Goal: Information Seeking & Learning: Learn about a topic

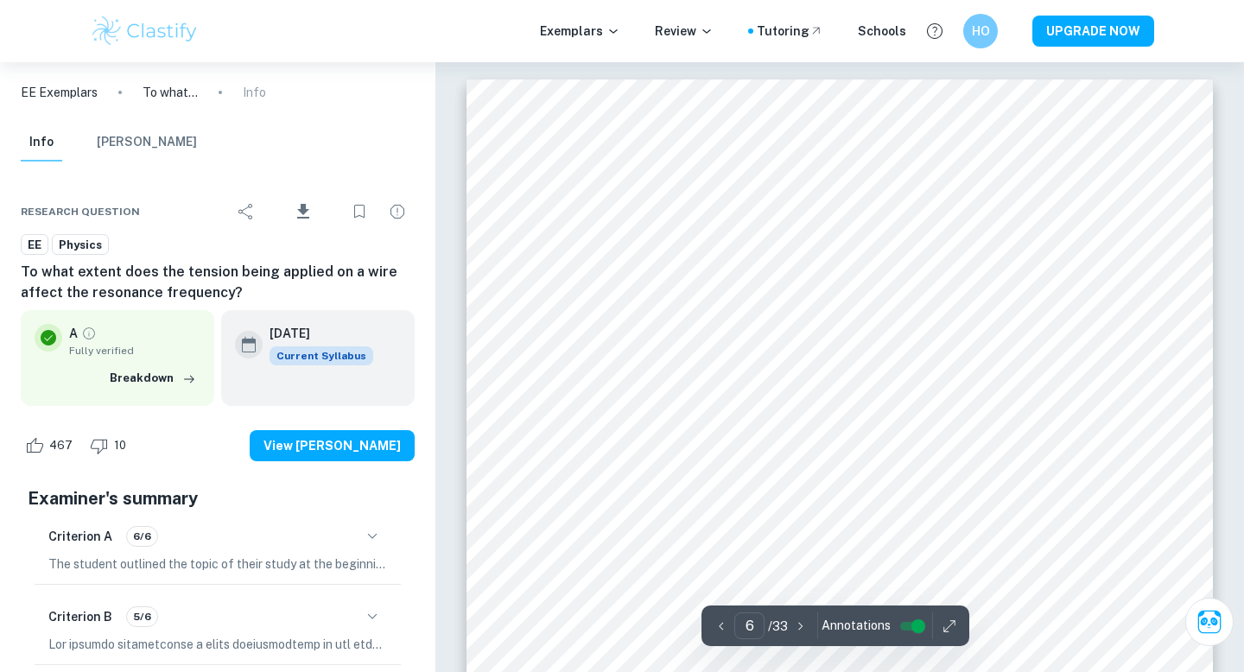
scroll to position [5818, 0]
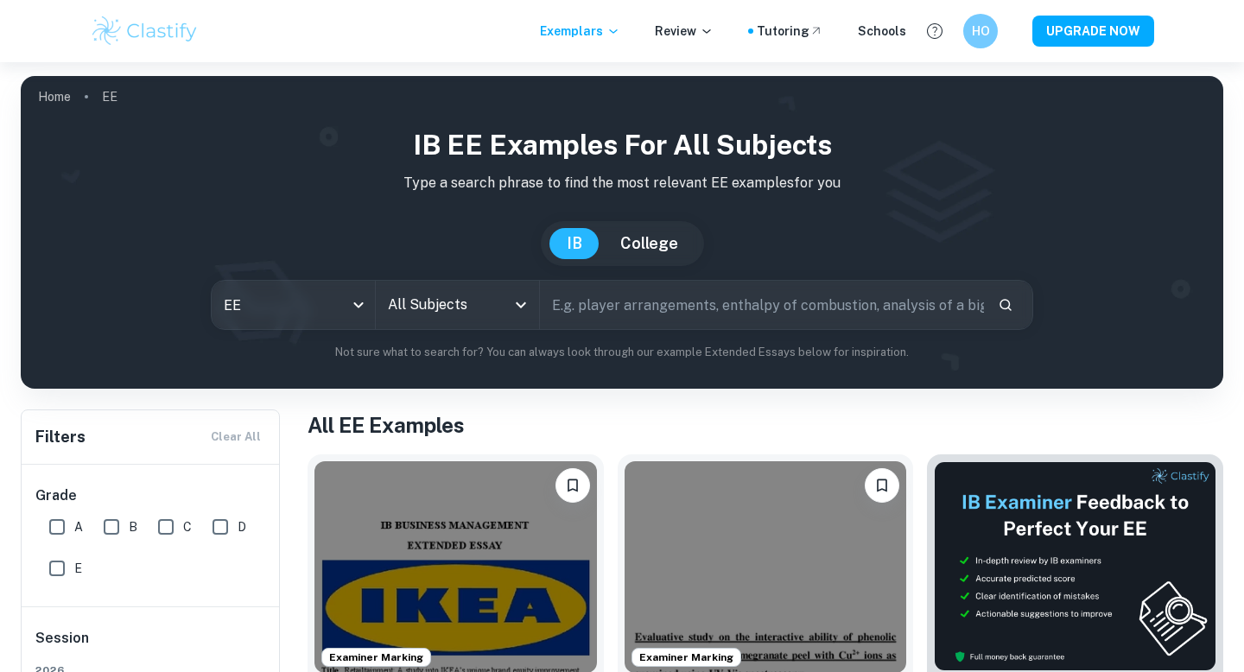
click at [614, 307] on input "text" at bounding box center [762, 305] width 444 height 48
click at [503, 311] on input "All Subjects" at bounding box center [445, 305] width 122 height 33
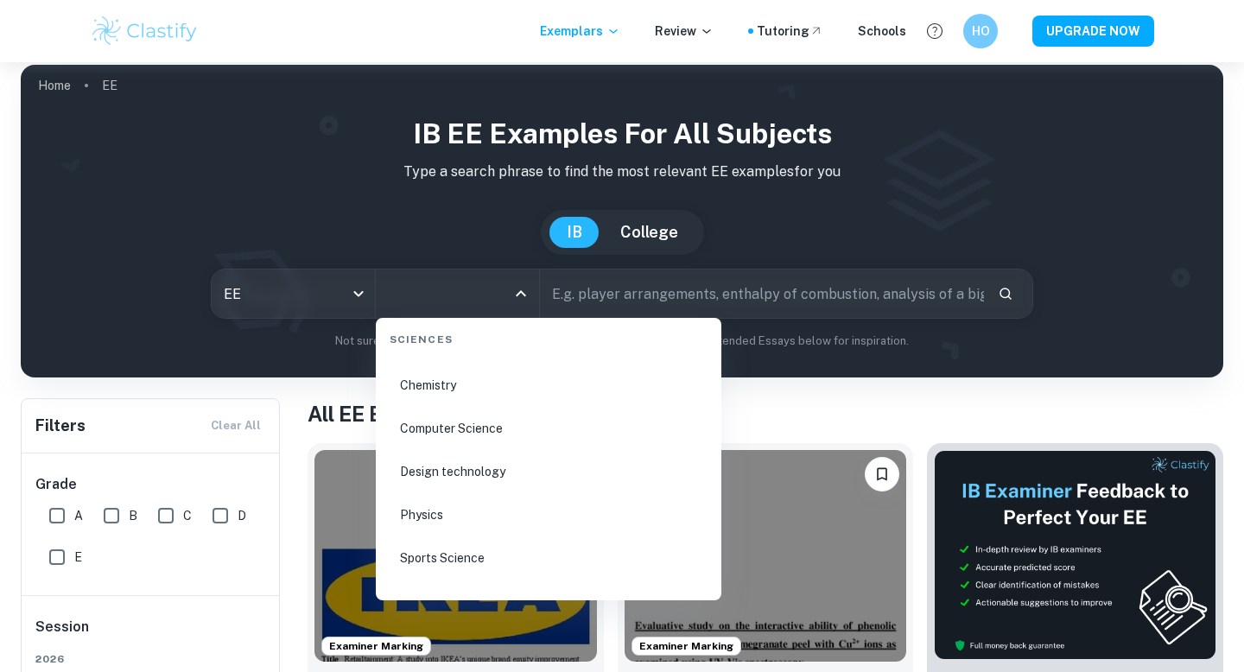
scroll to position [2612, 0]
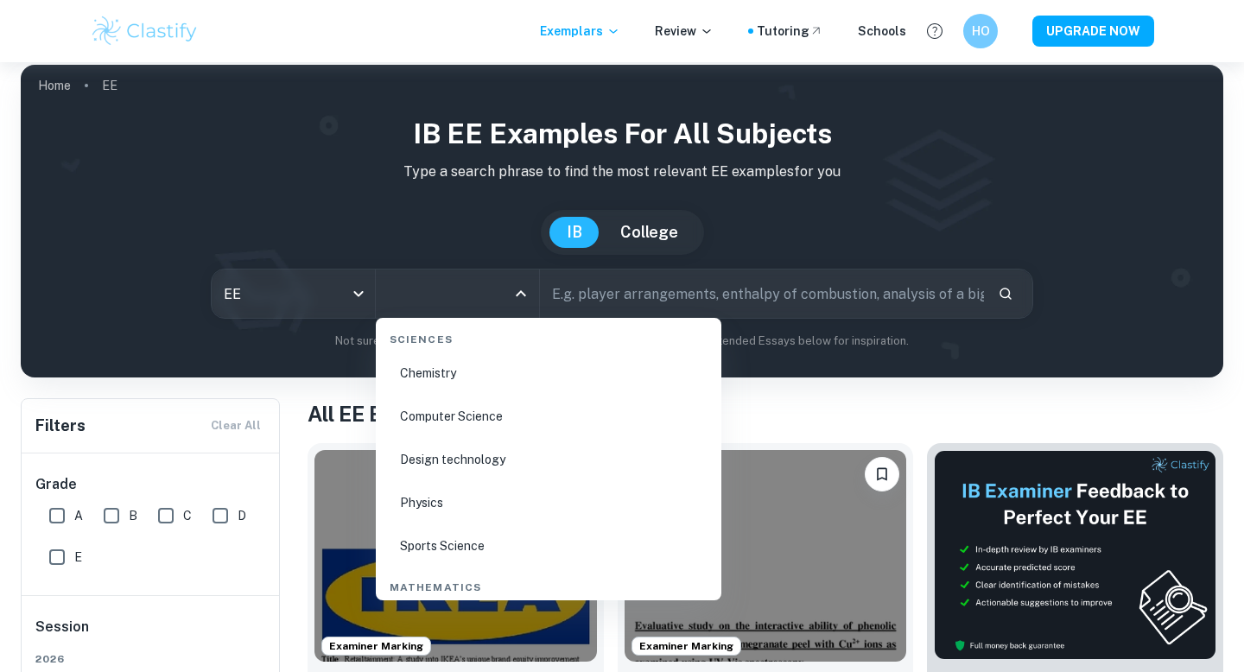
click at [434, 498] on li "Physics" at bounding box center [549, 503] width 332 height 40
type input "Physics"
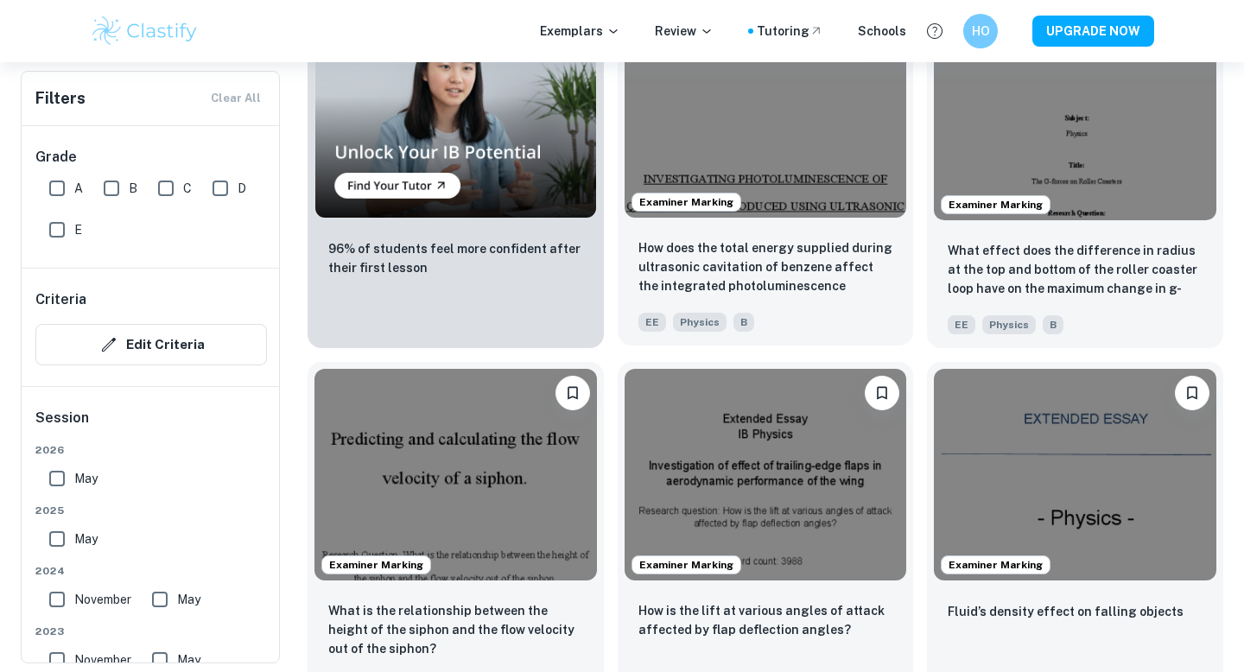
scroll to position [1460, 0]
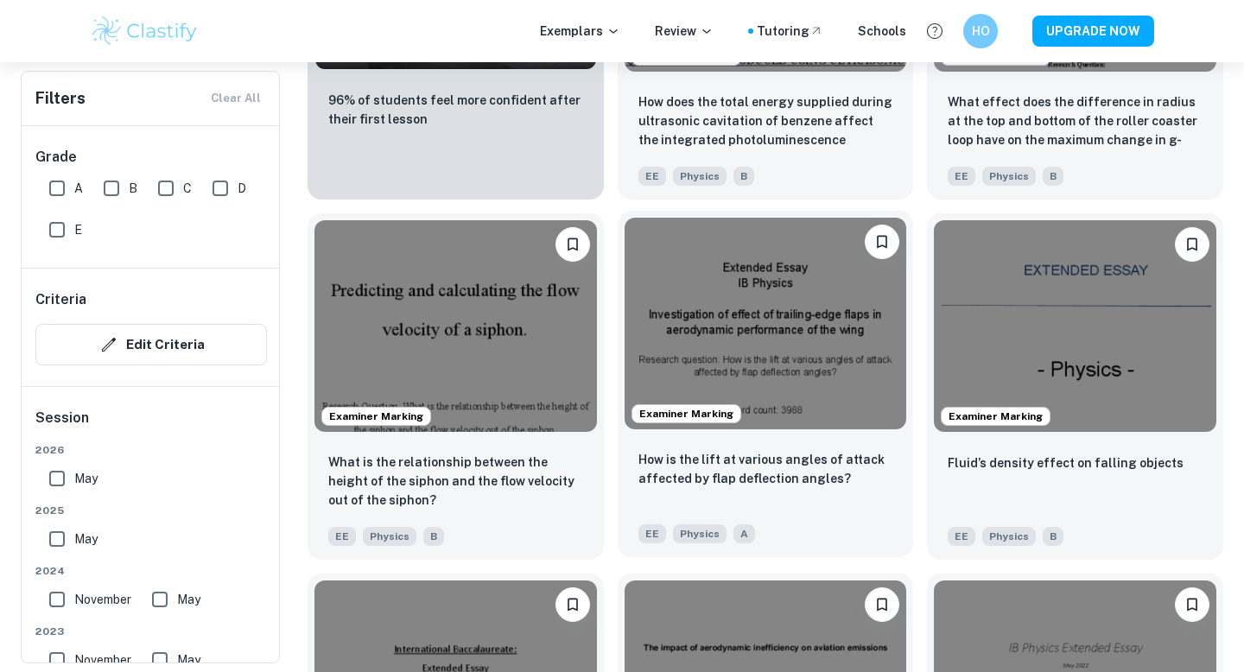
click at [785, 362] on img at bounding box center [766, 324] width 283 height 212
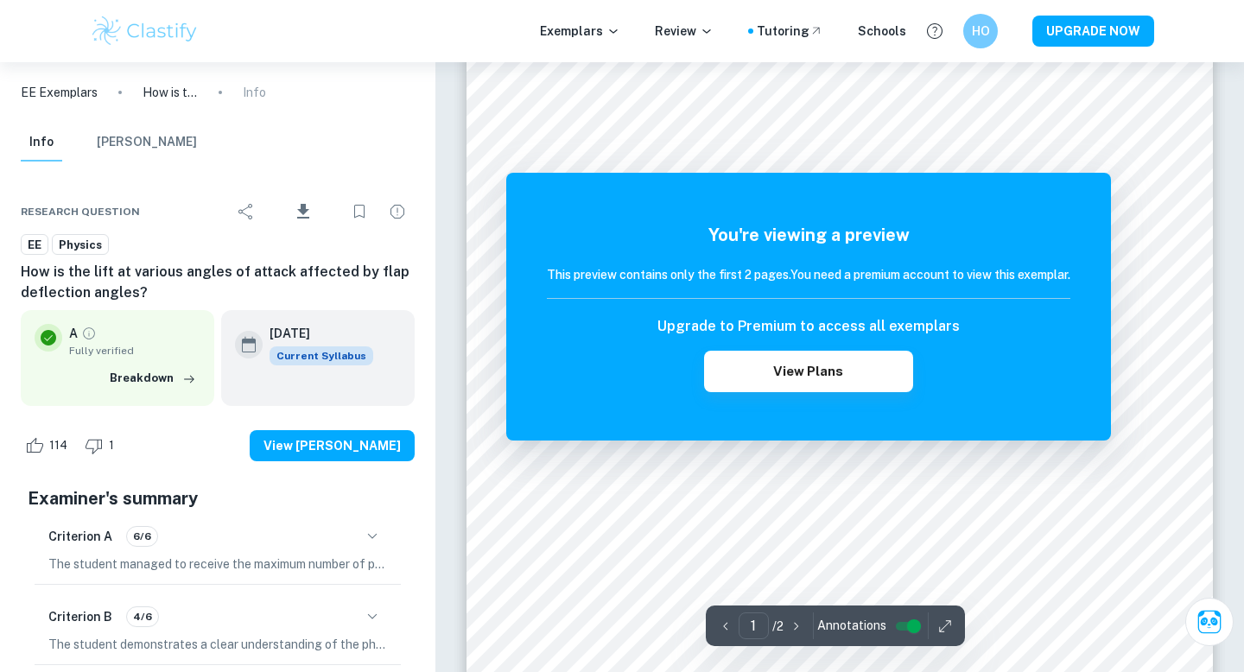
scroll to position [200, 0]
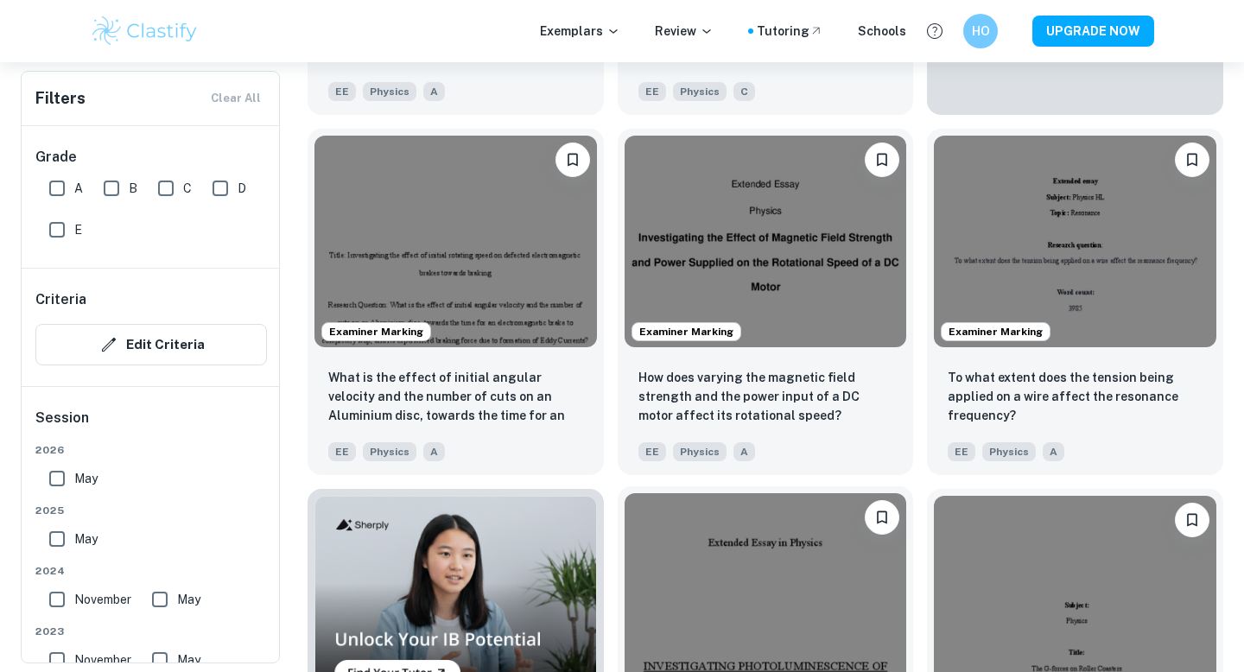
scroll to position [808, 0]
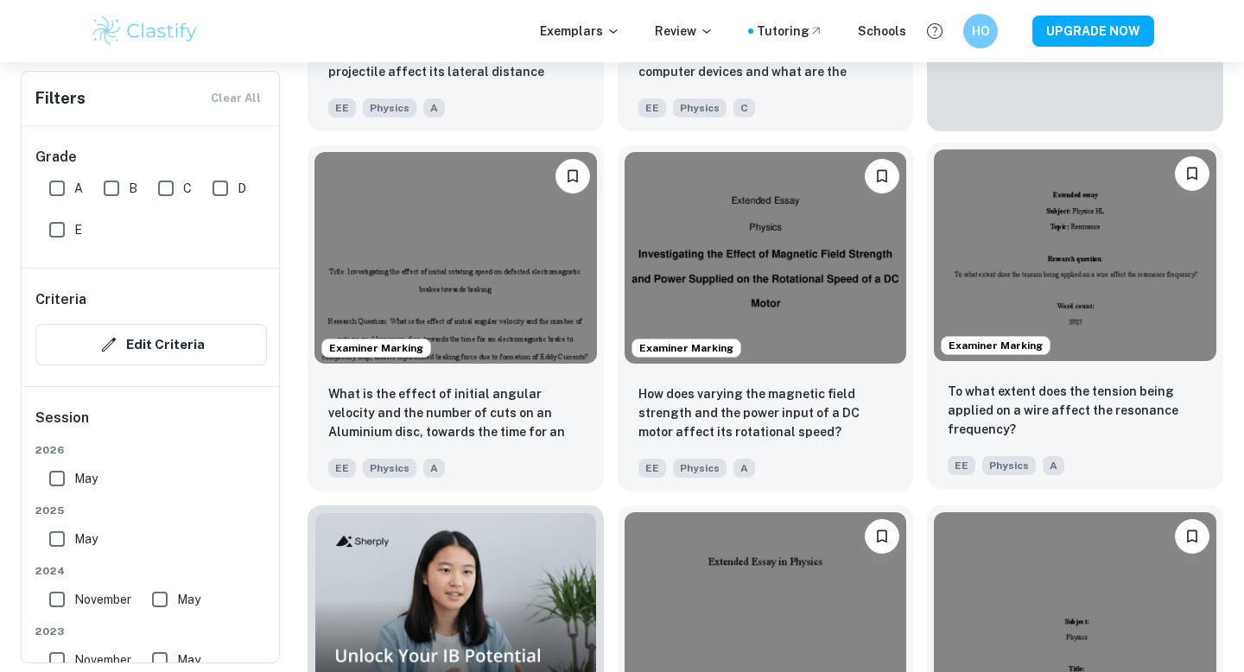
click at [1025, 316] on img at bounding box center [1075, 255] width 283 height 212
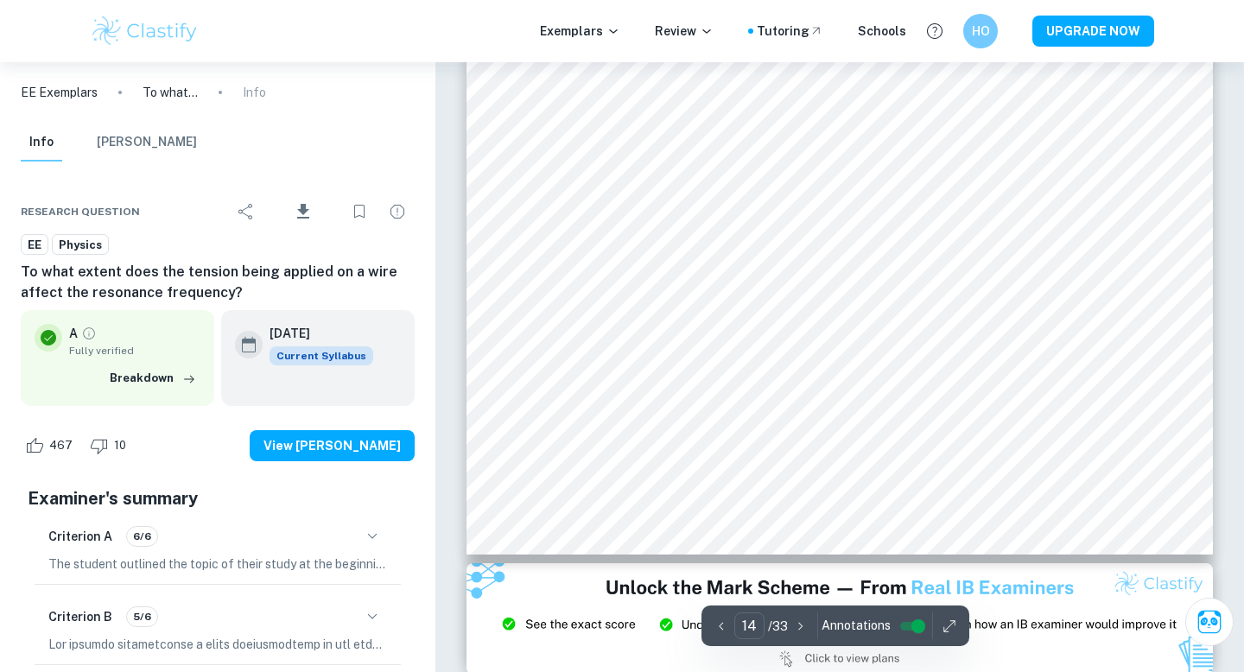
scroll to position [13487, 0]
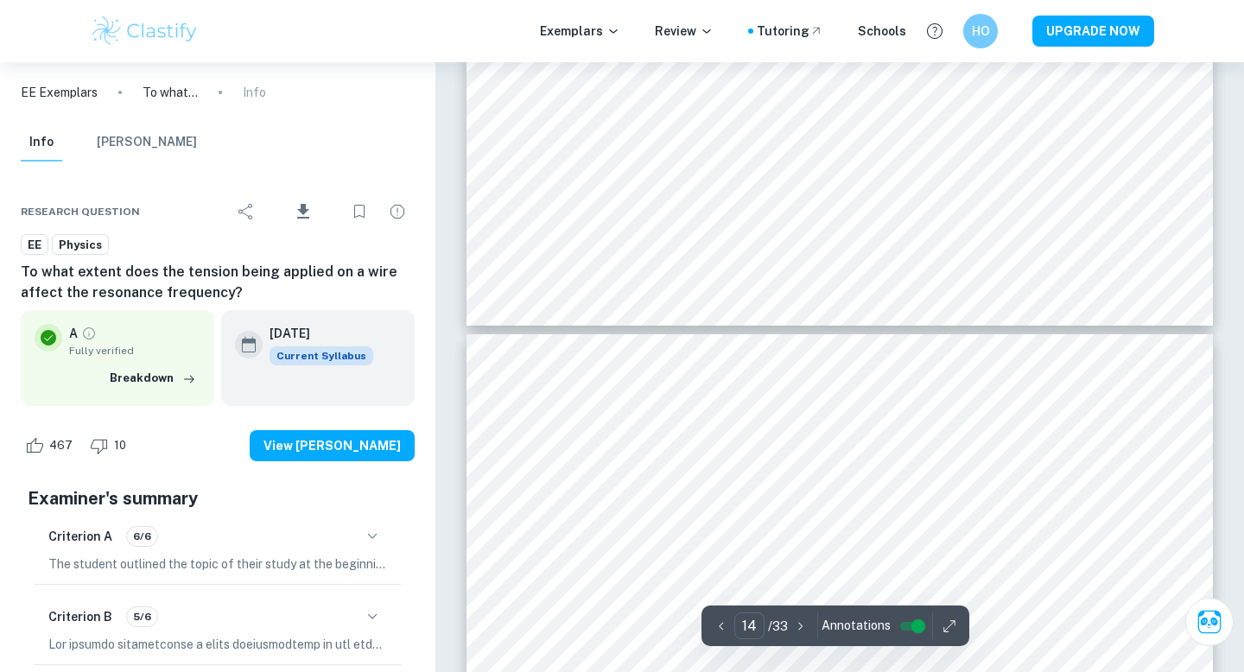
type input "13"
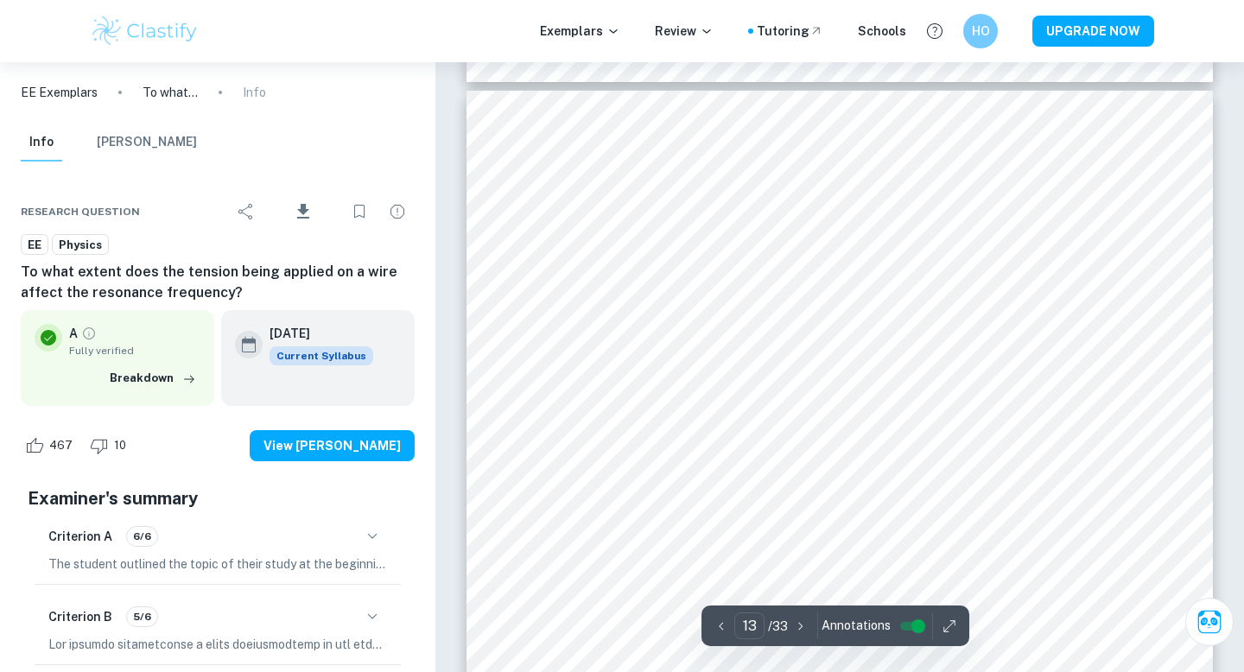
scroll to position [12039, 0]
